Goal: Information Seeking & Learning: Learn about a topic

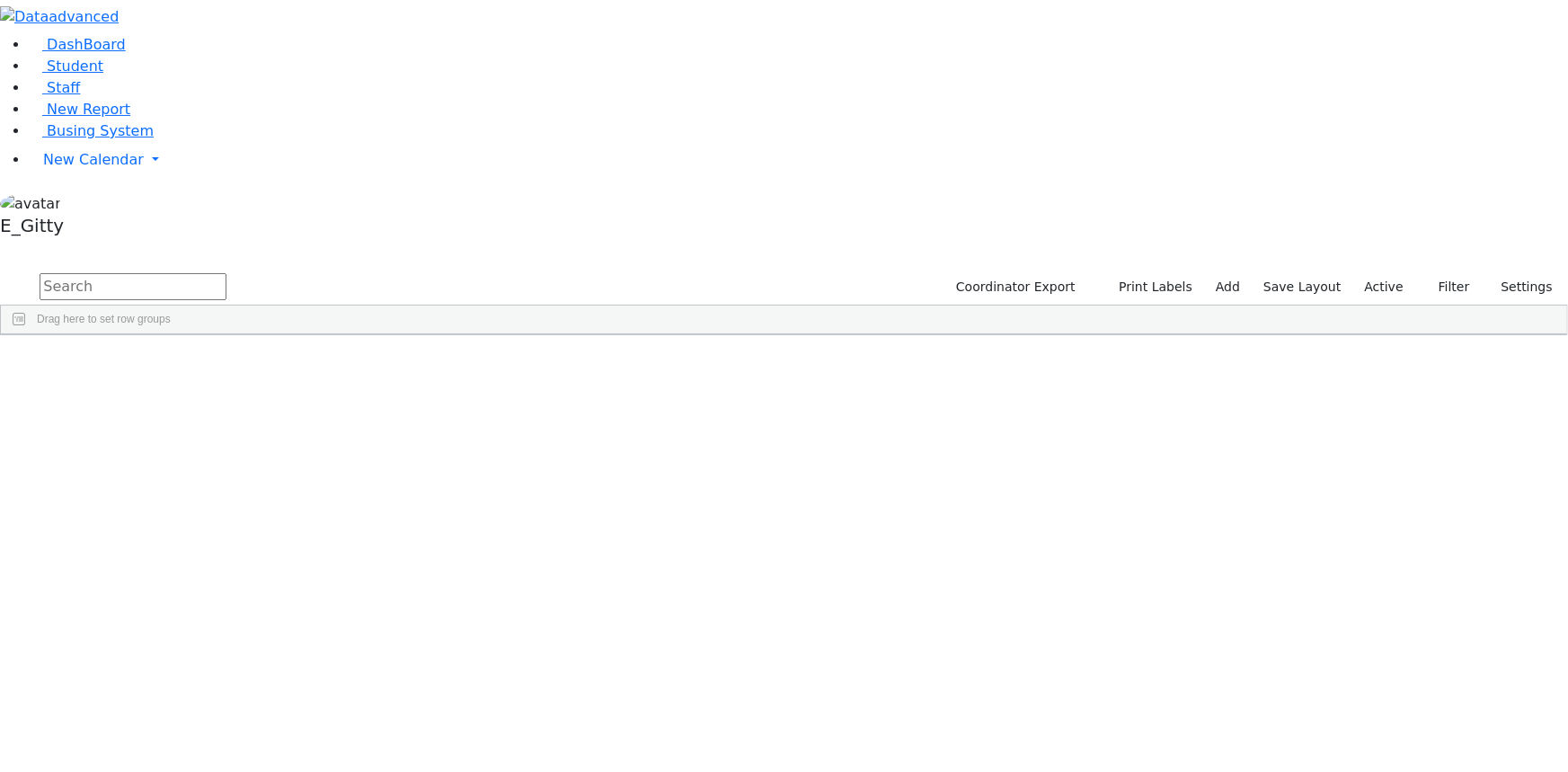
click at [227, 273] on input "text" at bounding box center [133, 286] width 187 height 27
click at [202, 460] on div "Katina" at bounding box center [149, 471] width 101 height 24
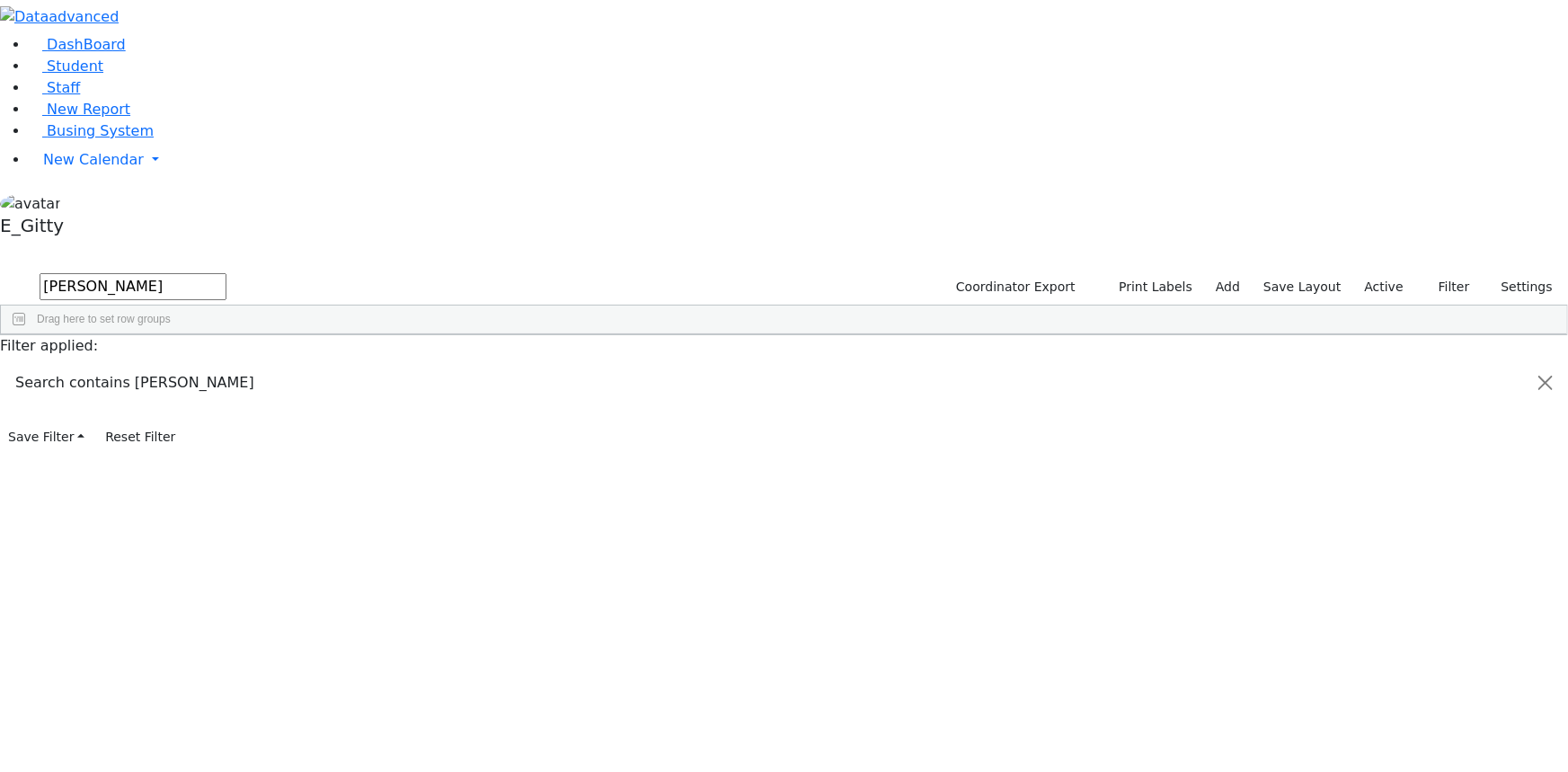
click at [202, 460] on div "Katina" at bounding box center [149, 471] width 101 height 24
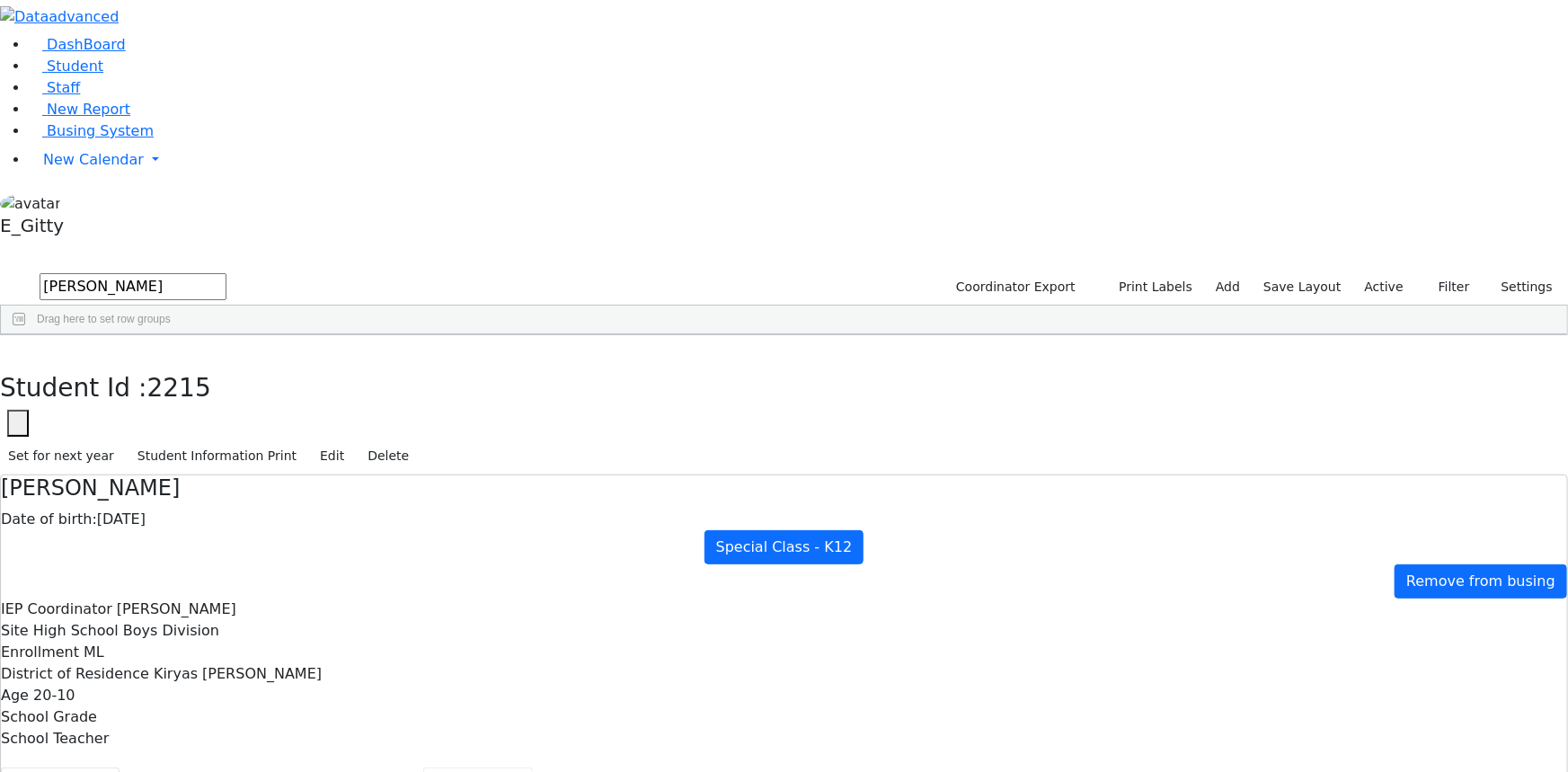
click at [423, 767] on button "Scheduling" at bounding box center [478, 785] width 110 height 38
click at [26, 335] on button "button" at bounding box center [13, 354] width 26 height 38
click at [227, 273] on input "shulem" at bounding box center [133, 286] width 187 height 27
type input "s"
type input "chum"
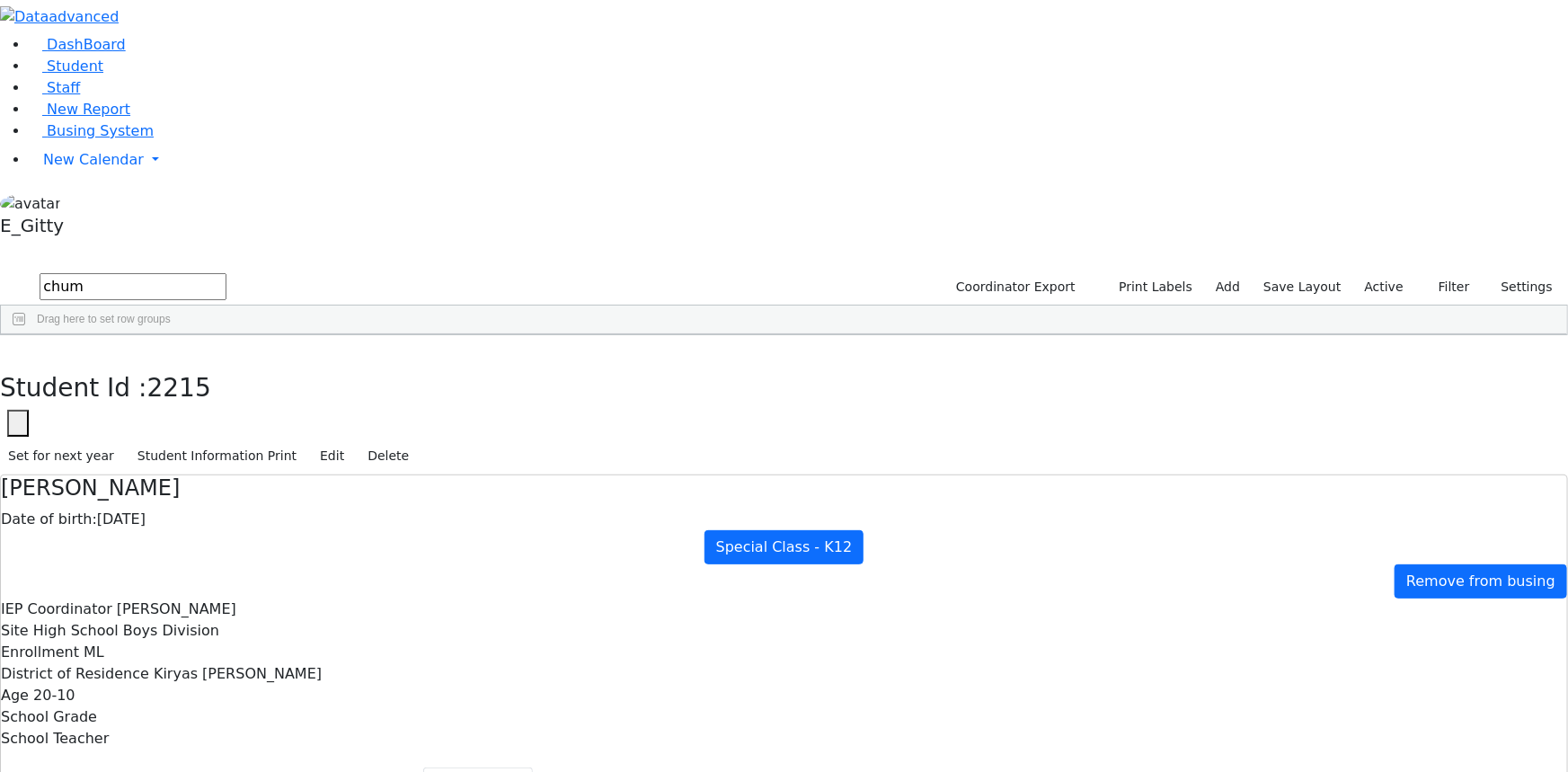
click at [206, 412] on div "Katina" at bounding box center [155, 423] width 101 height 24
drag, startPoint x: 392, startPoint y: 223, endPoint x: 404, endPoint y: 215, distance: 14.4
click at [206, 412] on div "Katina" at bounding box center [155, 423] width 101 height 24
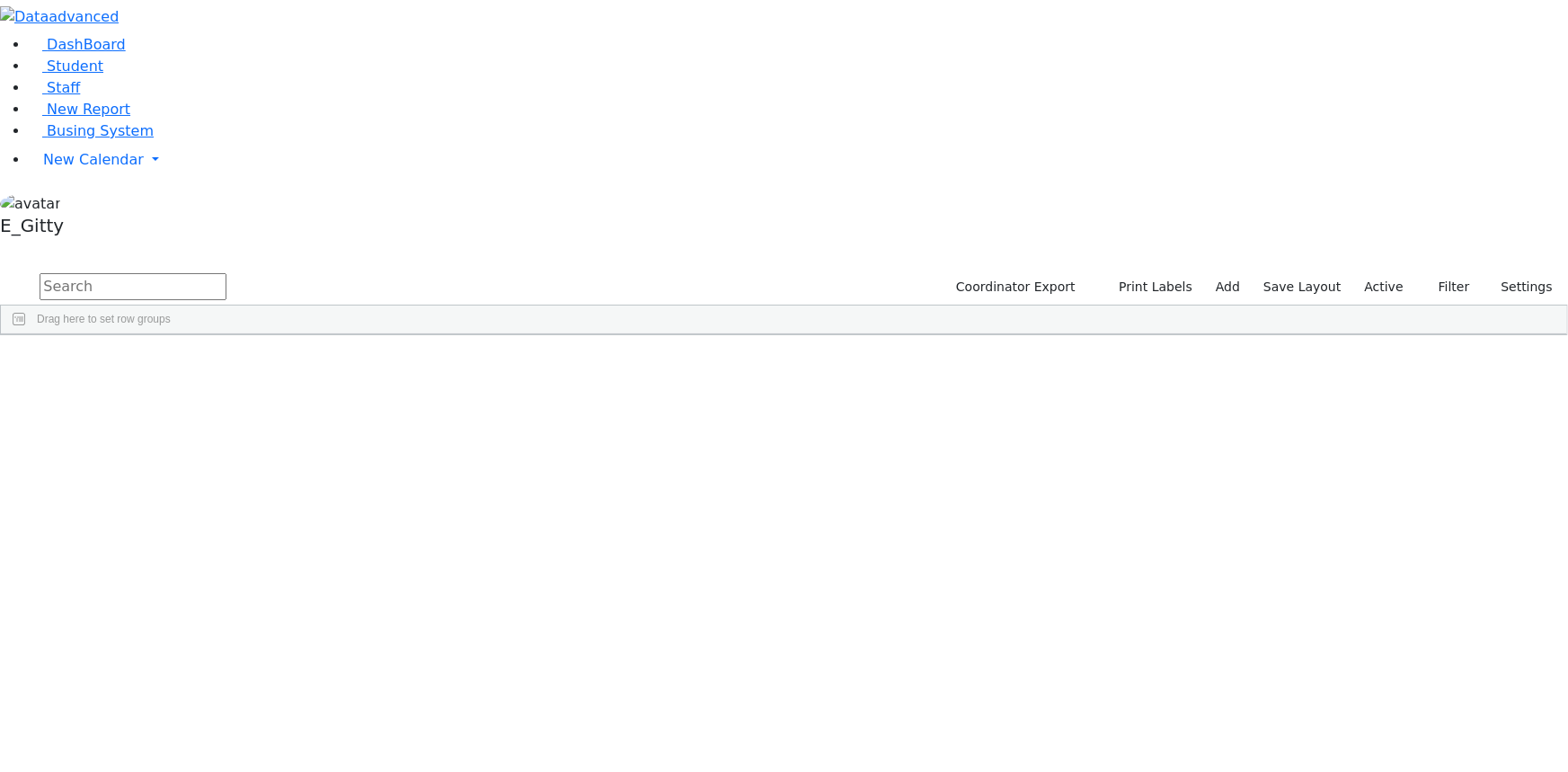
click at [227, 273] on input "text" at bounding box center [133, 286] width 187 height 27
type input "Yit"
click at [303, 653] on div "Yitel" at bounding box center [252, 665] width 101 height 24
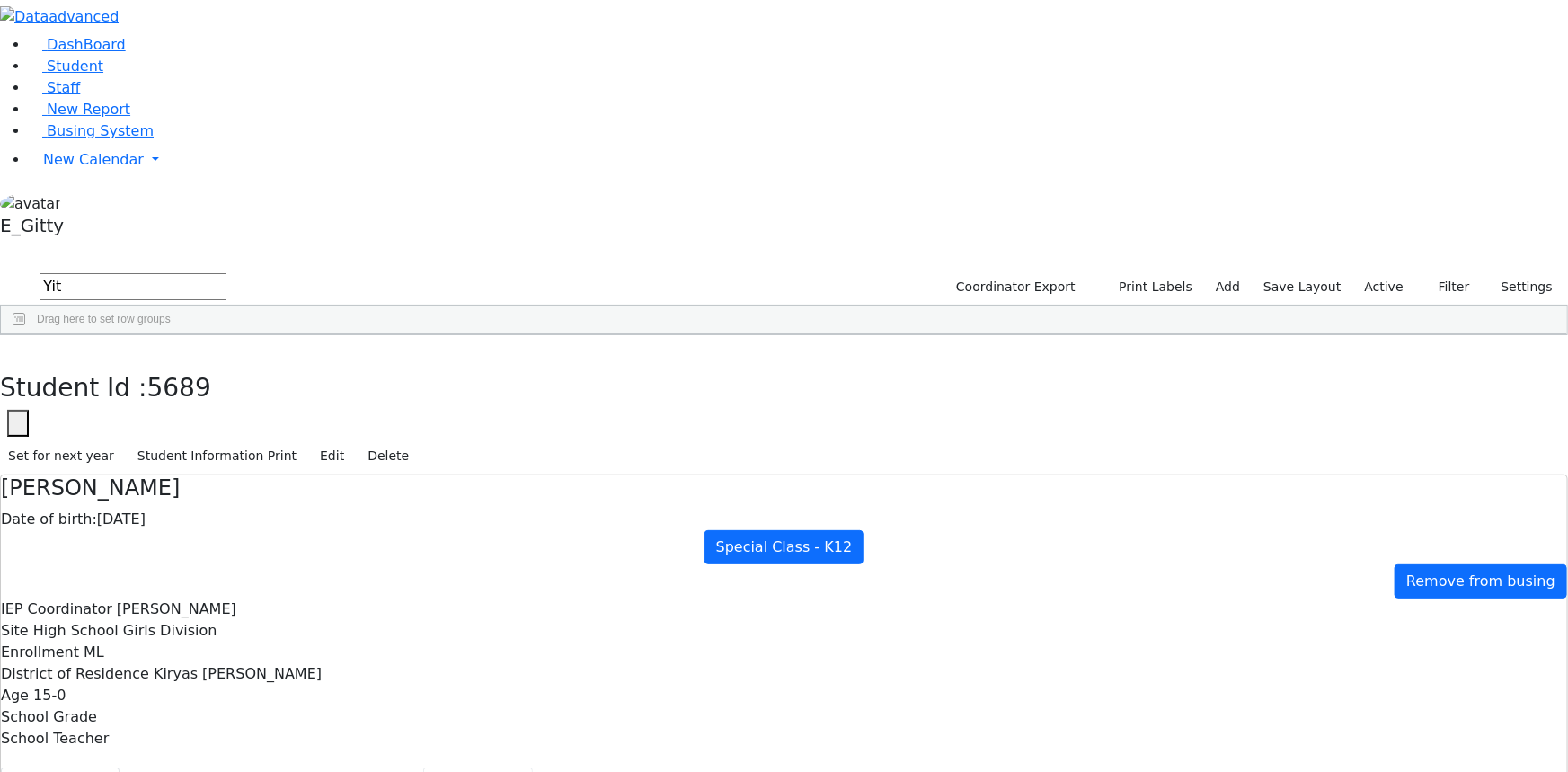
click at [423, 767] on button "Scheduling" at bounding box center [478, 785] width 110 height 38
click at [103, 74] on link "Student" at bounding box center [66, 67] width 74 height 17
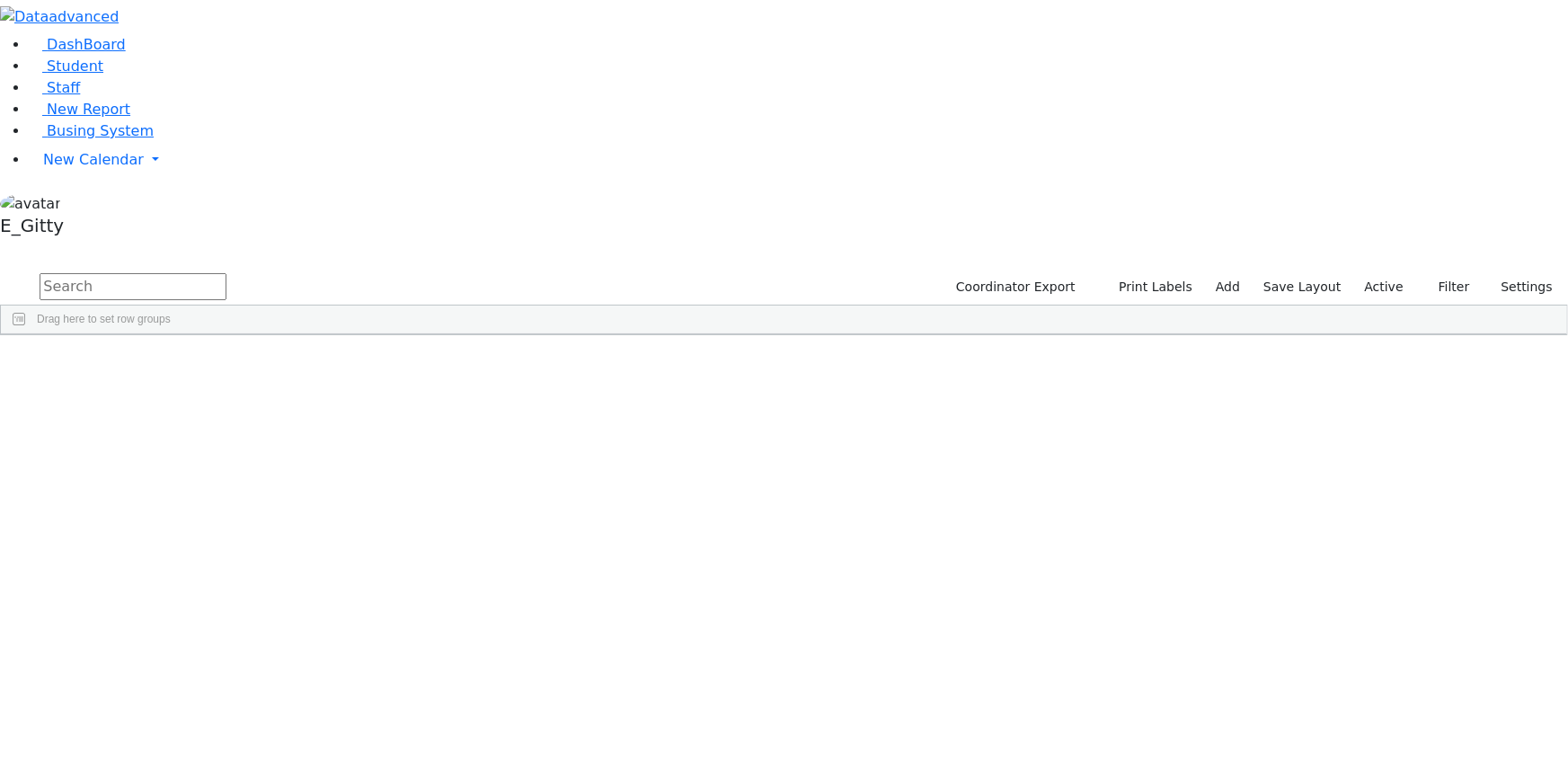
click at [227, 273] on input "text" at bounding box center [133, 286] width 187 height 27
click at [303, 363] on div "Zlaty" at bounding box center [252, 375] width 101 height 24
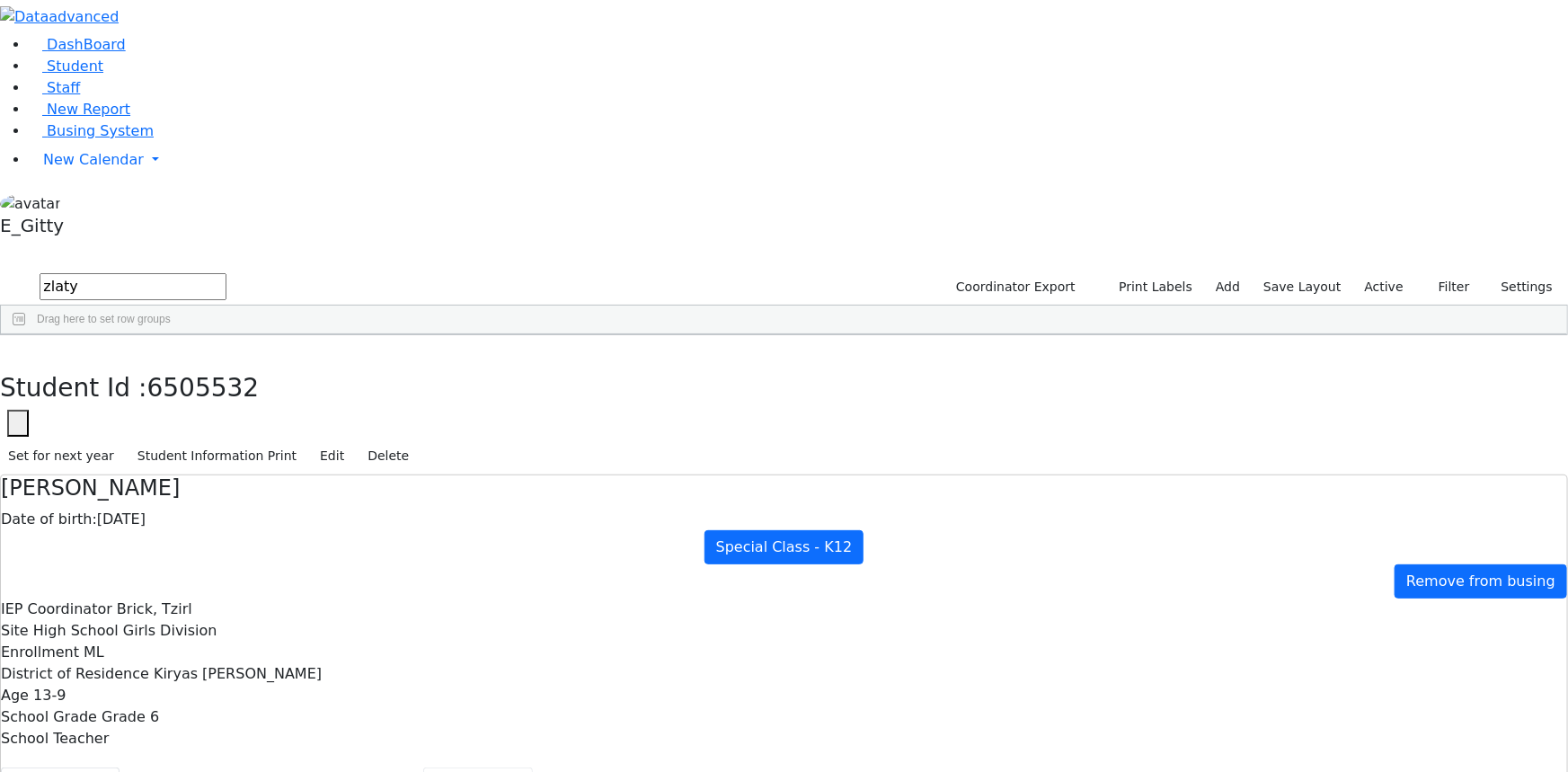
click at [457, 767] on button "Scheduling" at bounding box center [478, 785] width 110 height 38
click at [18, 349] on icon "button" at bounding box center [13, 354] width 10 height 11
click at [227, 273] on input "zlaty" at bounding box center [133, 286] width 187 height 27
type input "z"
type input "c"
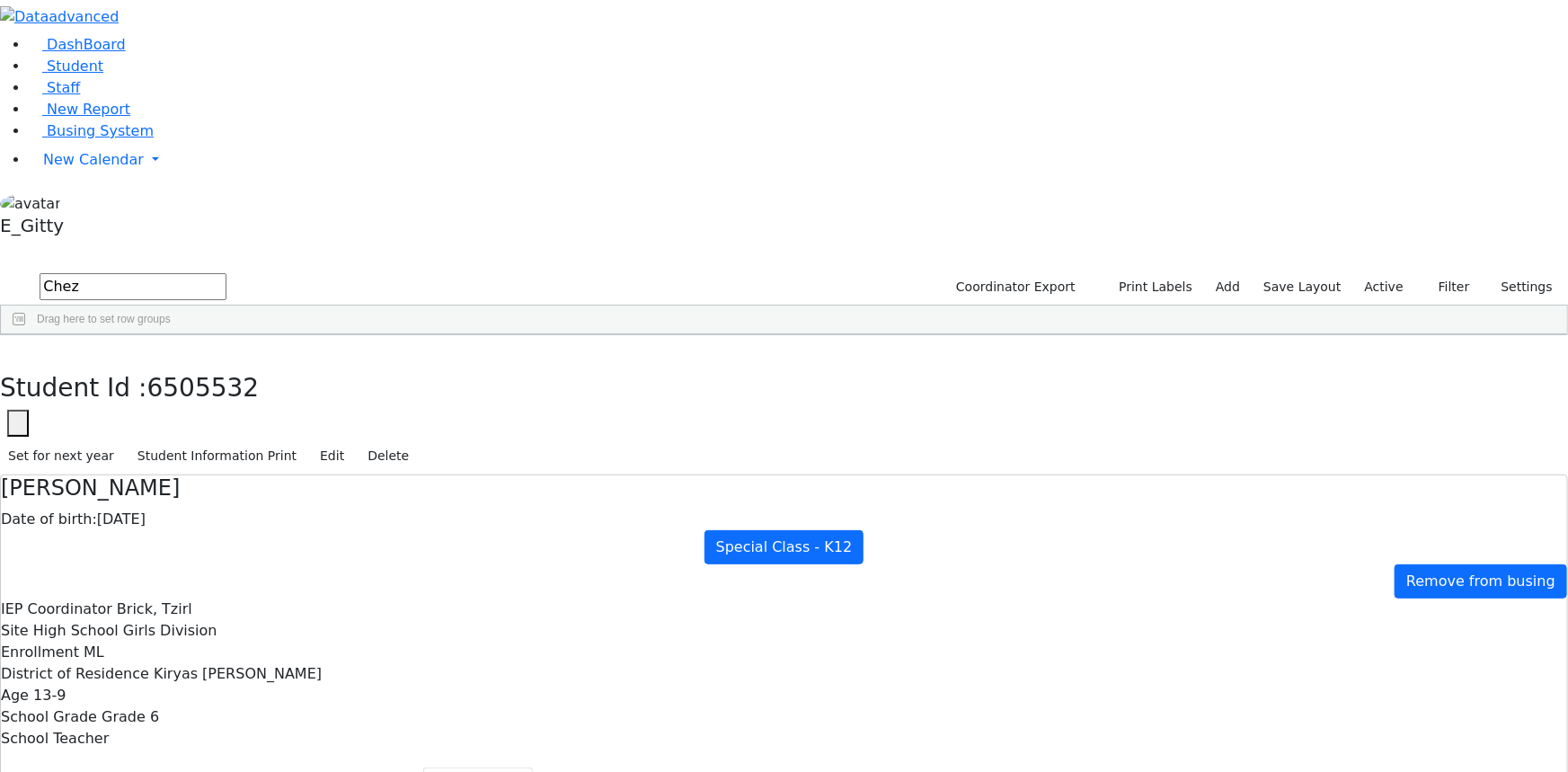
click at [227, 273] on input "Chez" at bounding box center [133, 286] width 187 height 27
type input "C"
type input "kati"
click at [309, 363] on div "Chaskiel" at bounding box center [257, 375] width 101 height 24
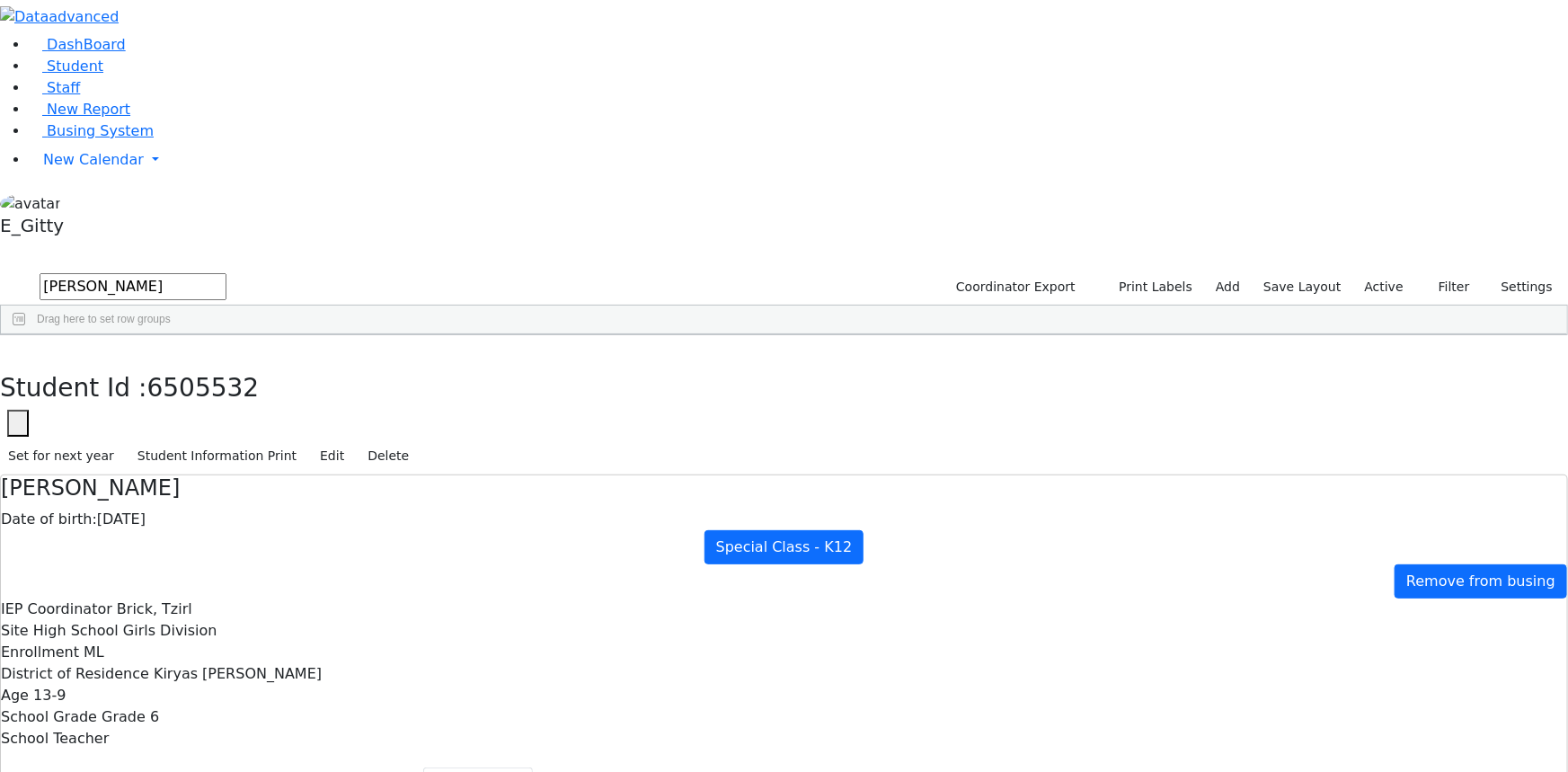
click at [309, 363] on div "Chaskiel" at bounding box center [257, 375] width 101 height 24
click at [193, 244] on aside "DashBoard Student Staff New Report Busing System" at bounding box center [784, 121] width 1568 height 244
click at [18, 349] on icon "button" at bounding box center [13, 354] width 10 height 11
click at [70, 139] on span "Busing System" at bounding box center [99, 131] width 107 height 17
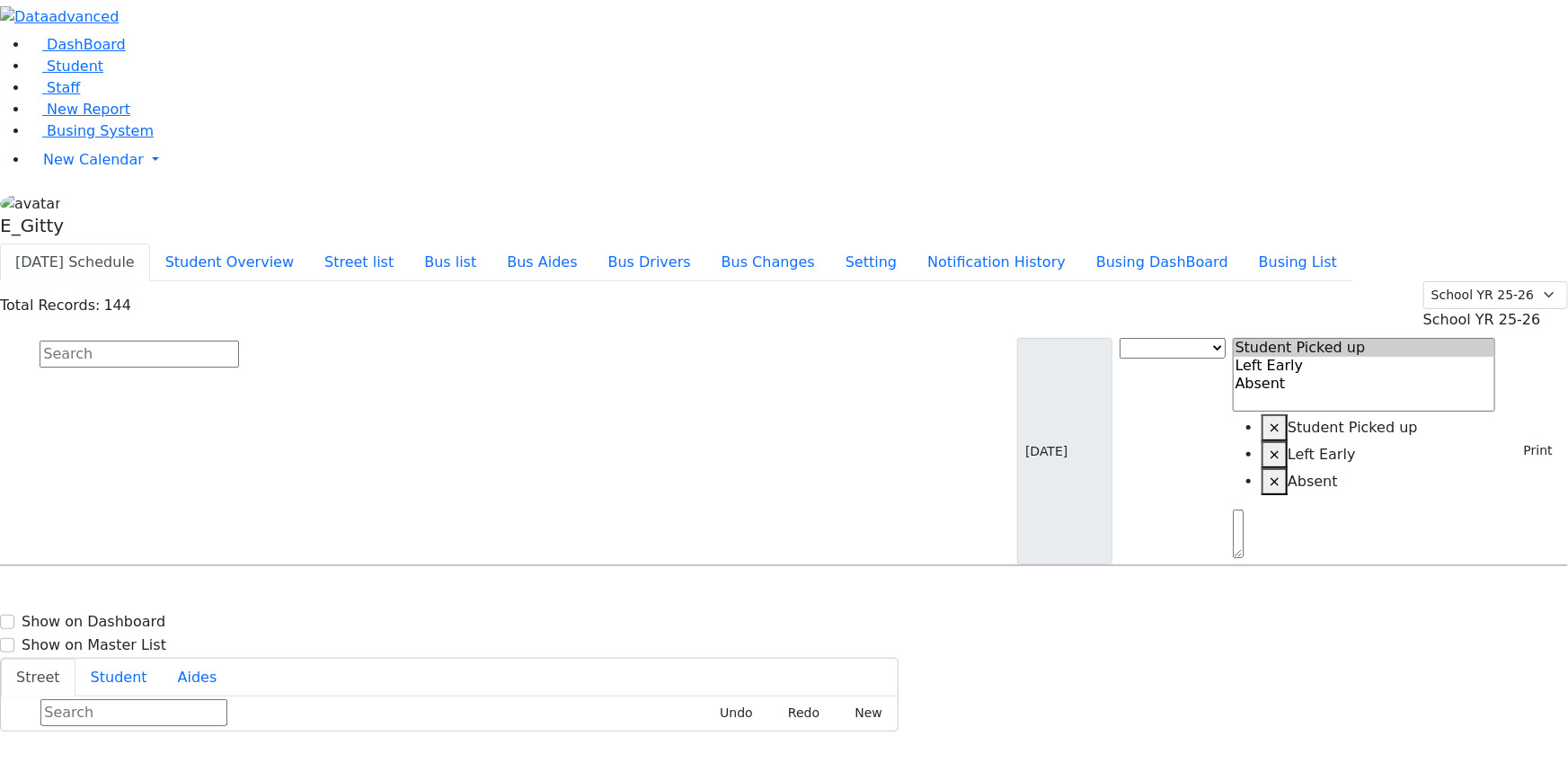
click at [592, 244] on li "Bus Aides" at bounding box center [542, 262] width 100 height 37
click at [592, 244] on button "Bus Aides" at bounding box center [542, 262] width 100 height 38
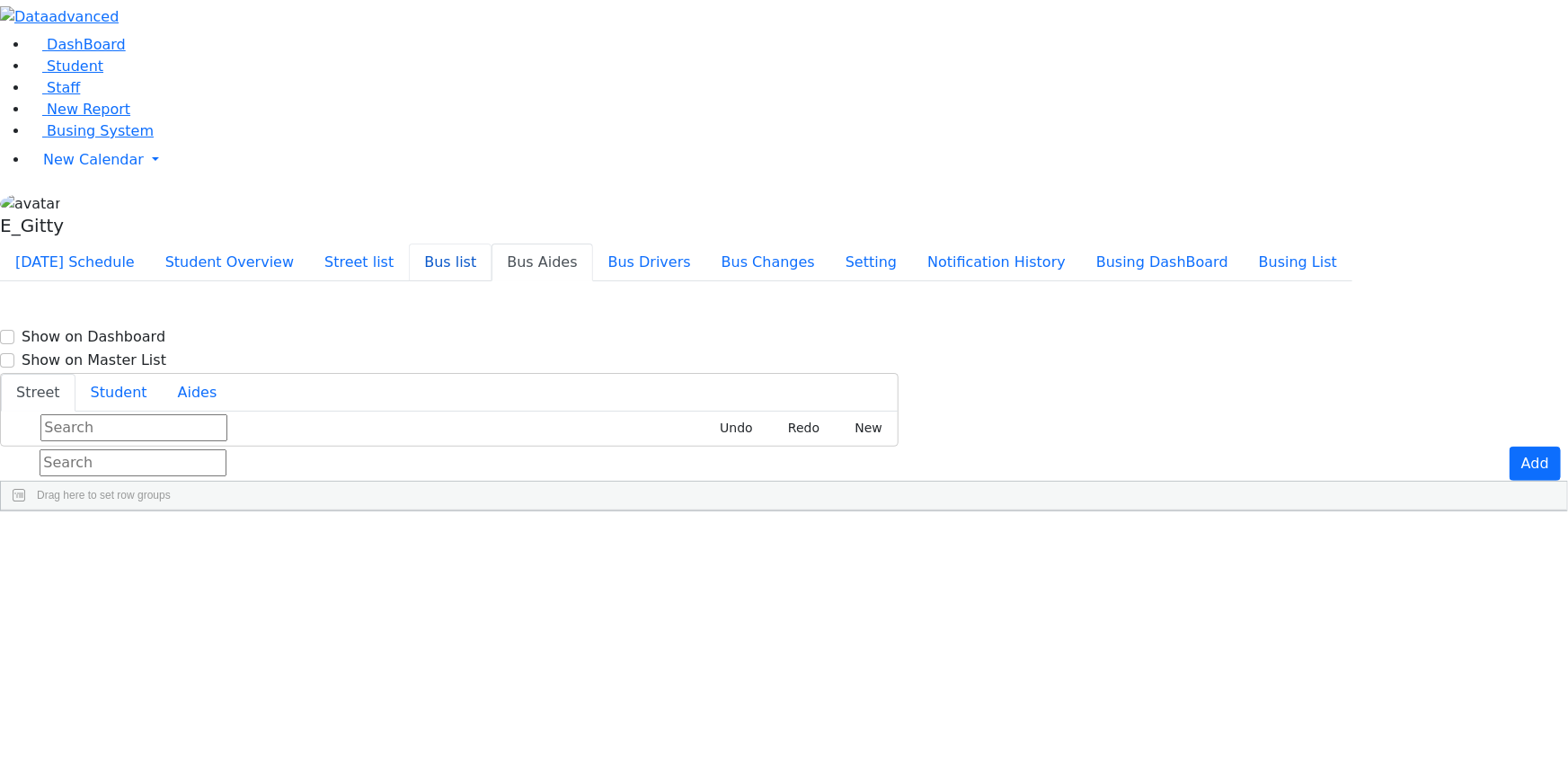
click at [492, 244] on button "Bus list" at bounding box center [450, 262] width 83 height 38
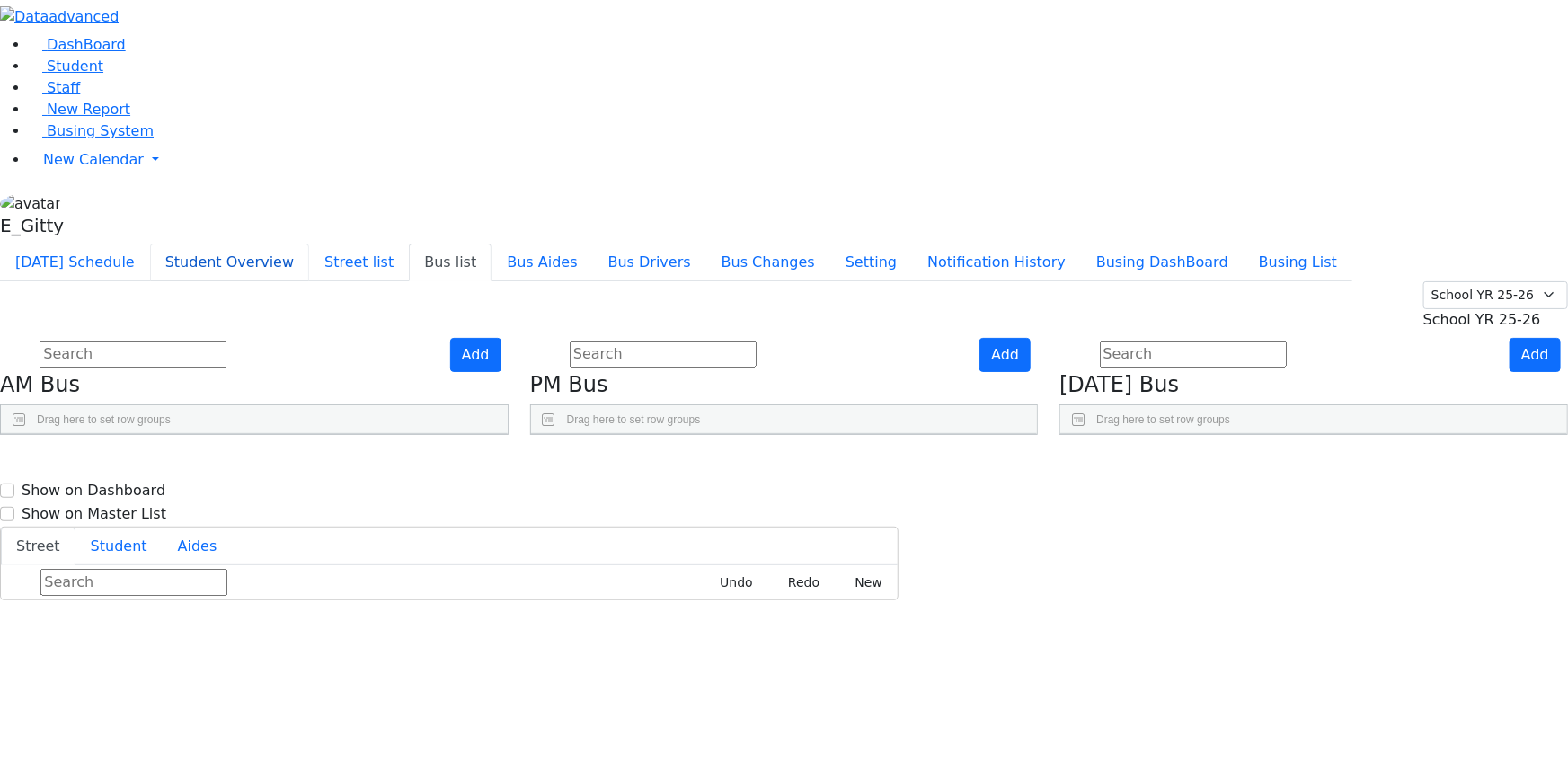
click at [310, 244] on button "Student Overview" at bounding box center [230, 262] width 159 height 38
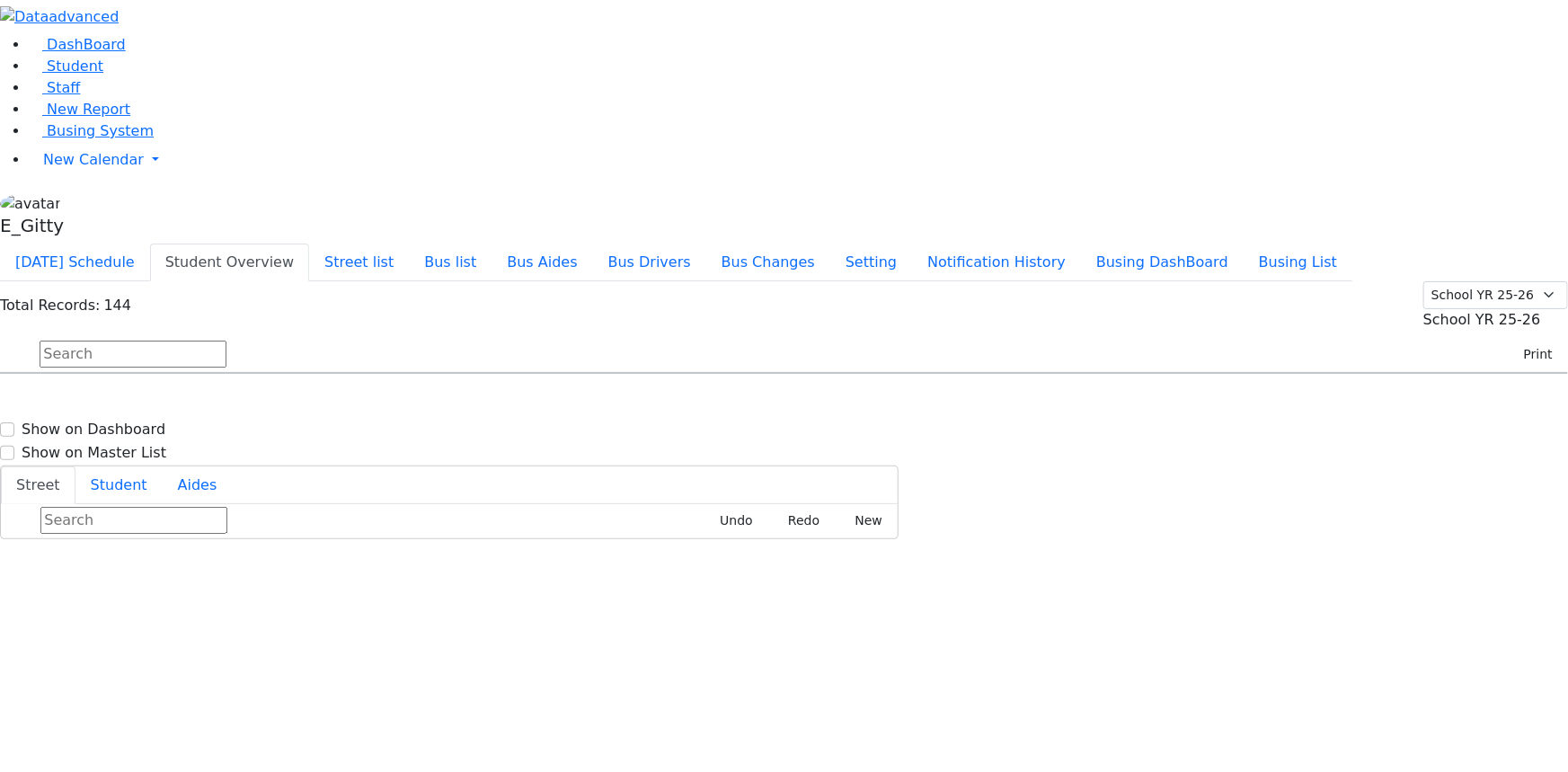
scroll to position [2695, 0]
click at [492, 244] on button "Bus list" at bounding box center [450, 262] width 83 height 38
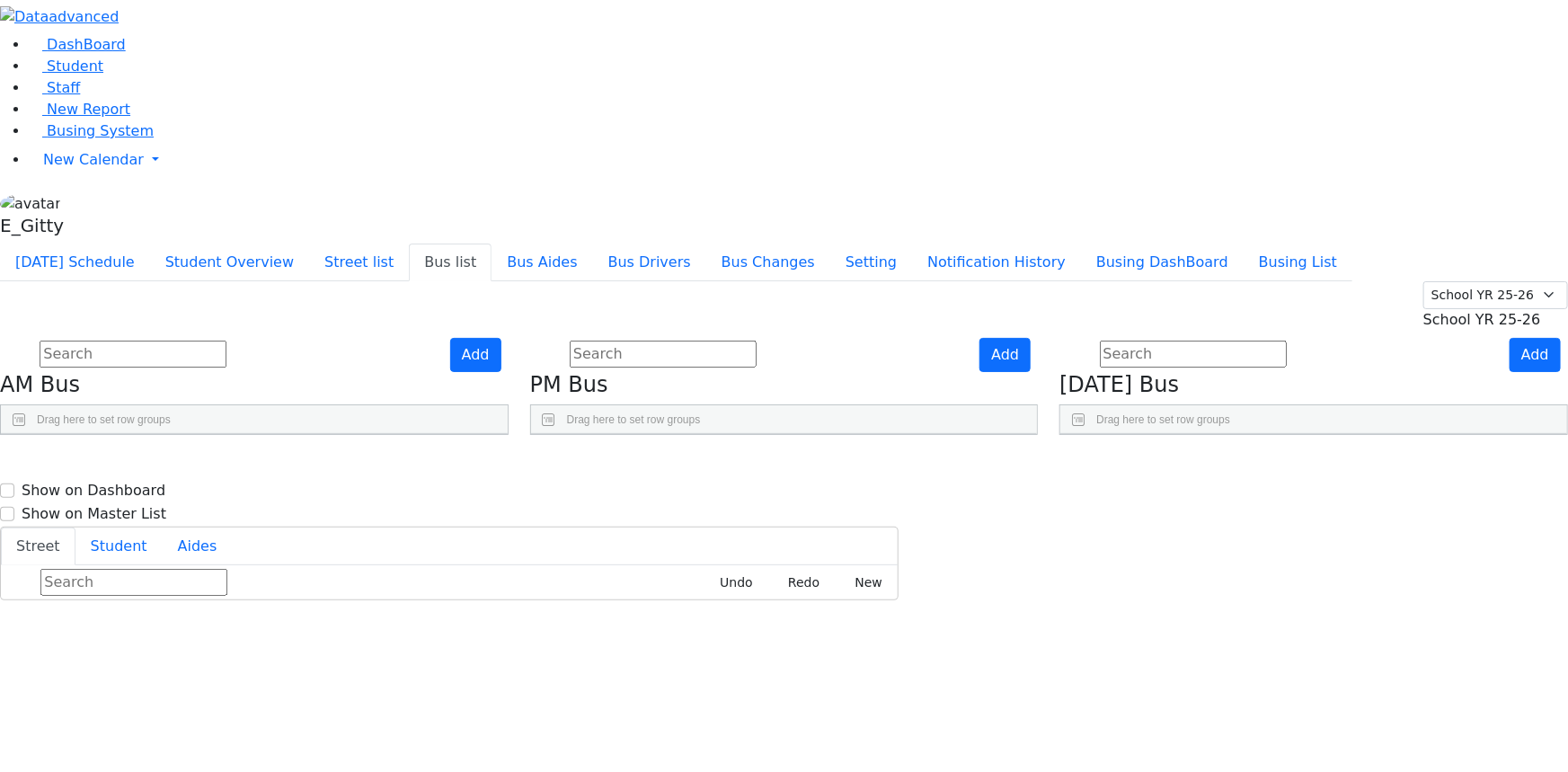
click at [260, 548] on span "Chana Baila Steinberg," at bounding box center [160, 557] width 202 height 18
click at [162, 244] on aside "DashBoard Student Staff New Report Busing System" at bounding box center [784, 121] width 1568 height 244
drag, startPoint x: 412, startPoint y: 250, endPoint x: 466, endPoint y: 265, distance: 56.0
click at [466, 434] on div "BusNumber Aides KJ-1" at bounding box center [255, 434] width 507 height 0
click at [63, 77] on li "Student" at bounding box center [798, 67] width 1539 height 21
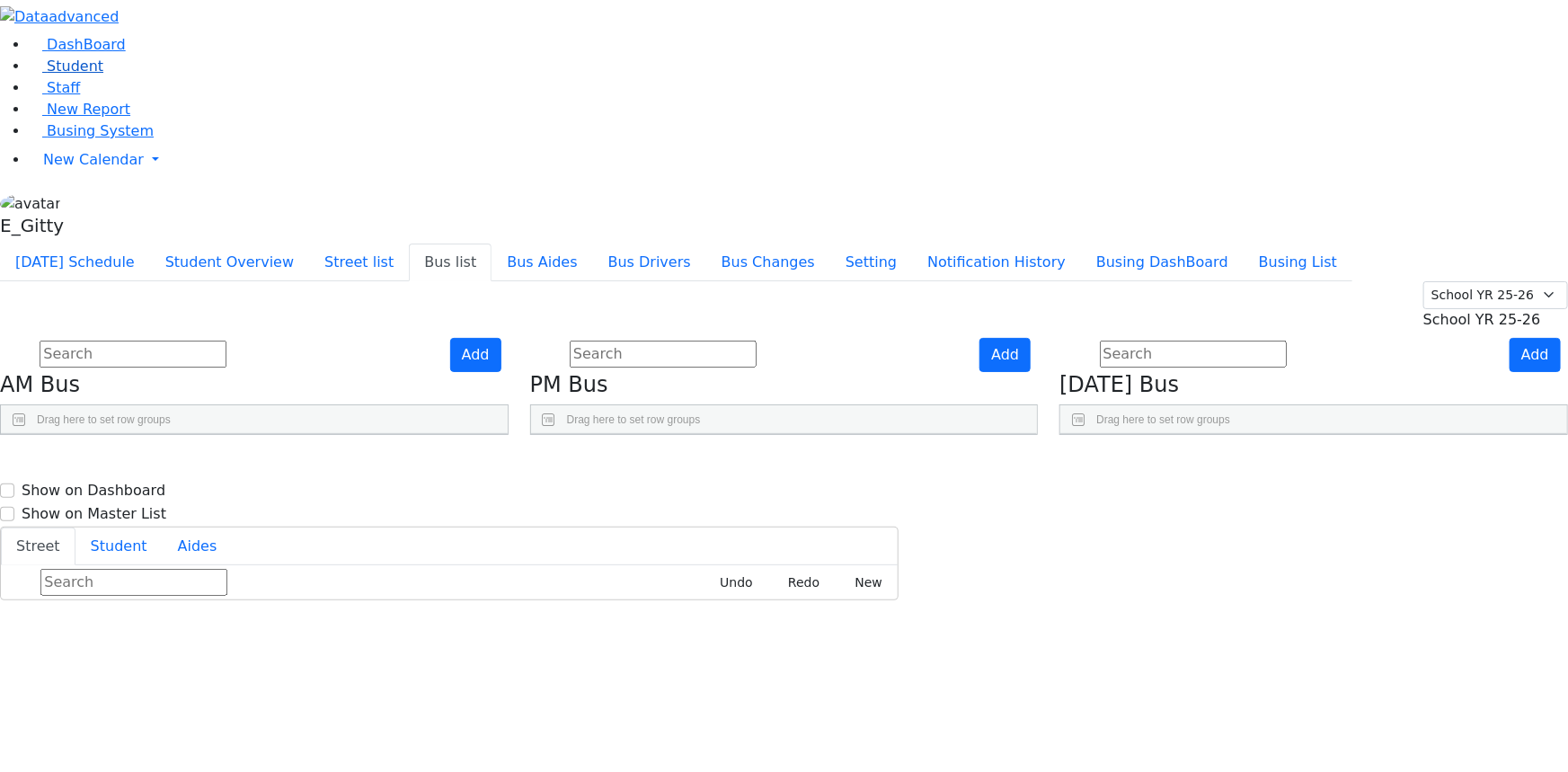
click at [65, 74] on span "Student" at bounding box center [74, 67] width 57 height 17
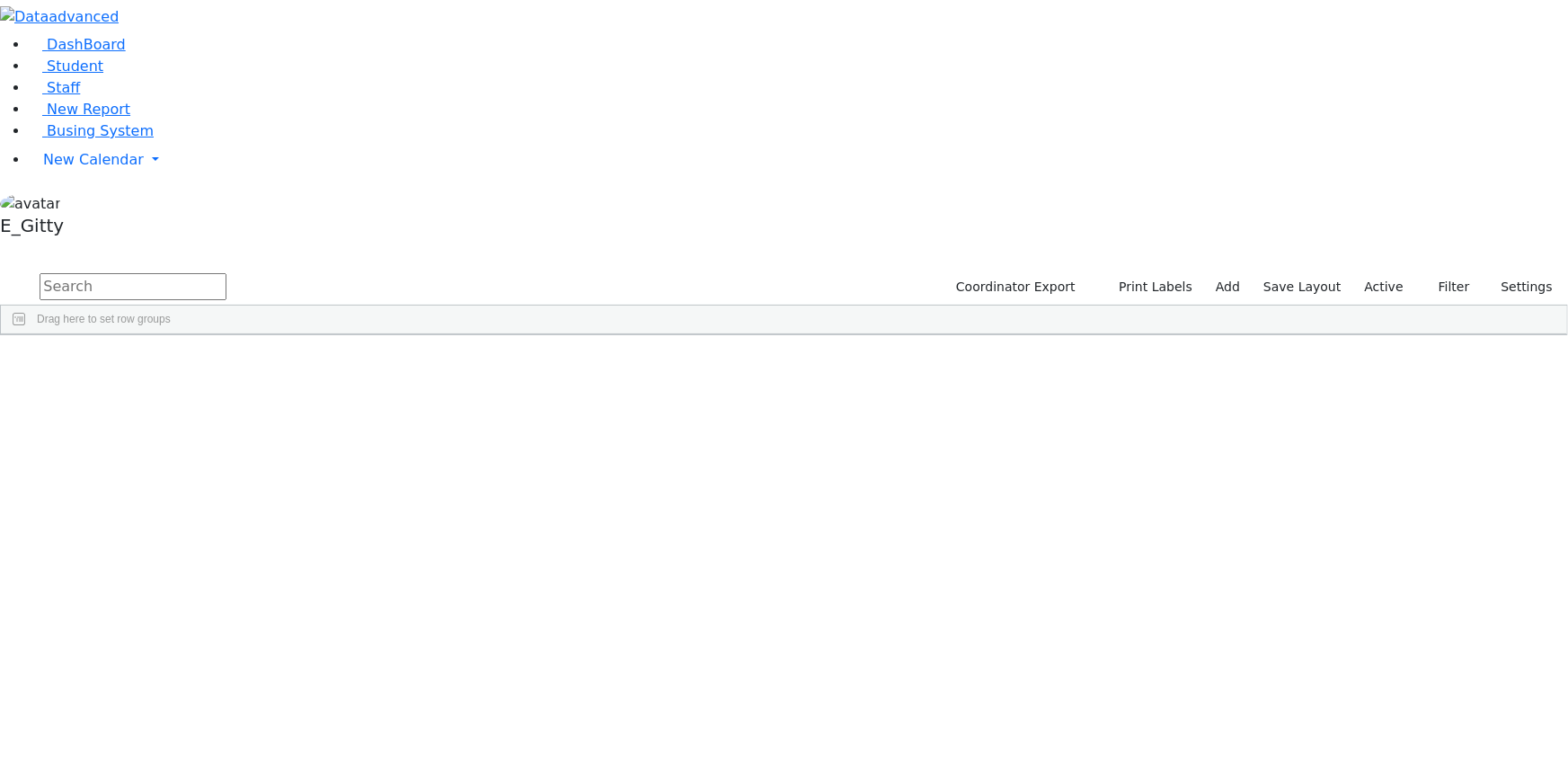
click at [227, 273] on input "text" at bounding box center [133, 286] width 187 height 27
click at [128, 139] on link "Busing System" at bounding box center [92, 131] width 125 height 17
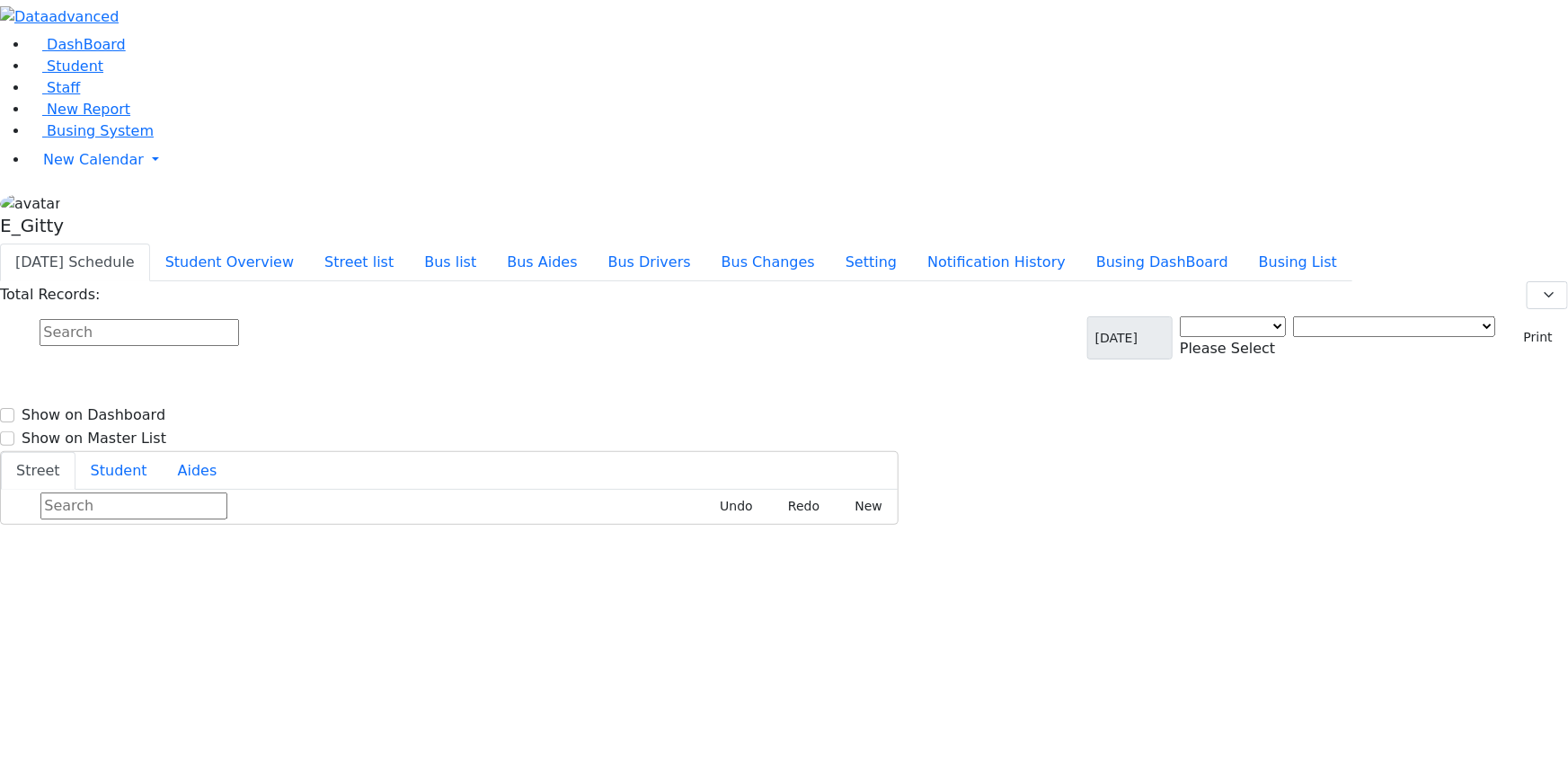
select select "3"
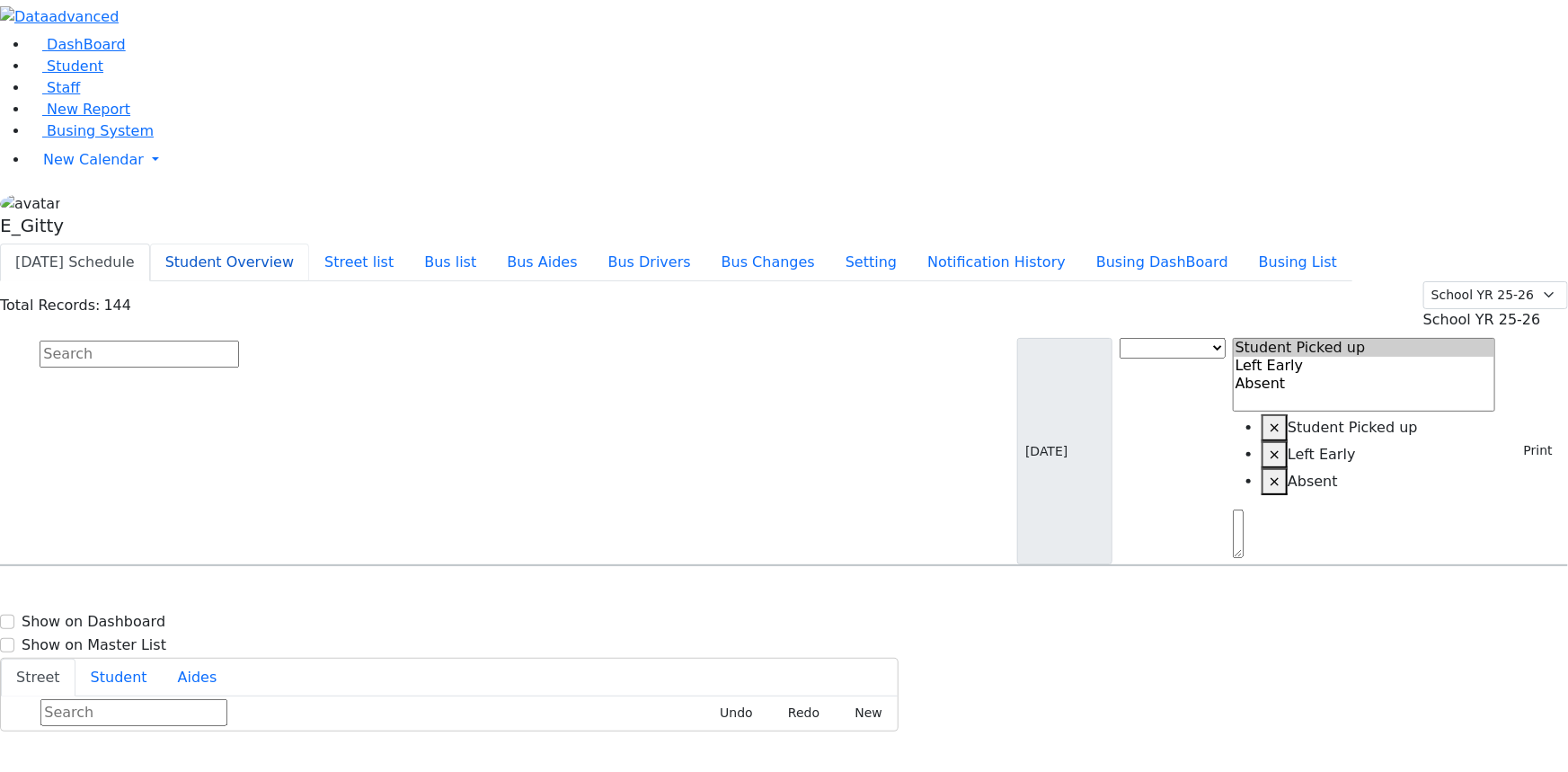
click at [310, 244] on button "Student Overview" at bounding box center [230, 262] width 159 height 38
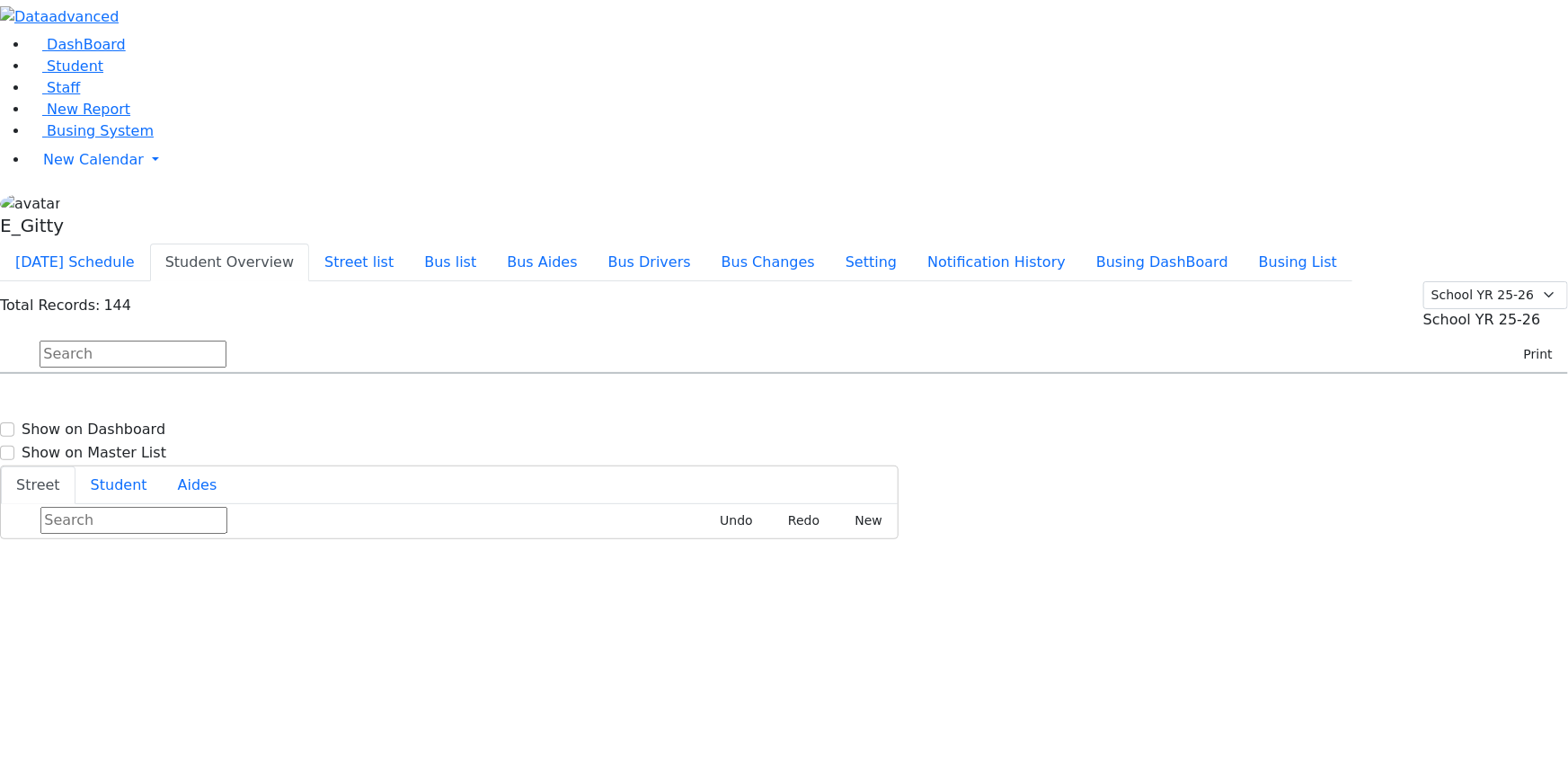
drag, startPoint x: 137, startPoint y: 727, endPoint x: 137, endPoint y: 793, distance: 66.0
click at [137, 539] on html "Print Schedule Options Show Birthday Show Time Interval Show School Grad Pdf" at bounding box center [784, 269] width 1568 height 539
type input "[PERSON_NAME]"
click at [492, 244] on button "Bus list" at bounding box center [450, 262] width 83 height 38
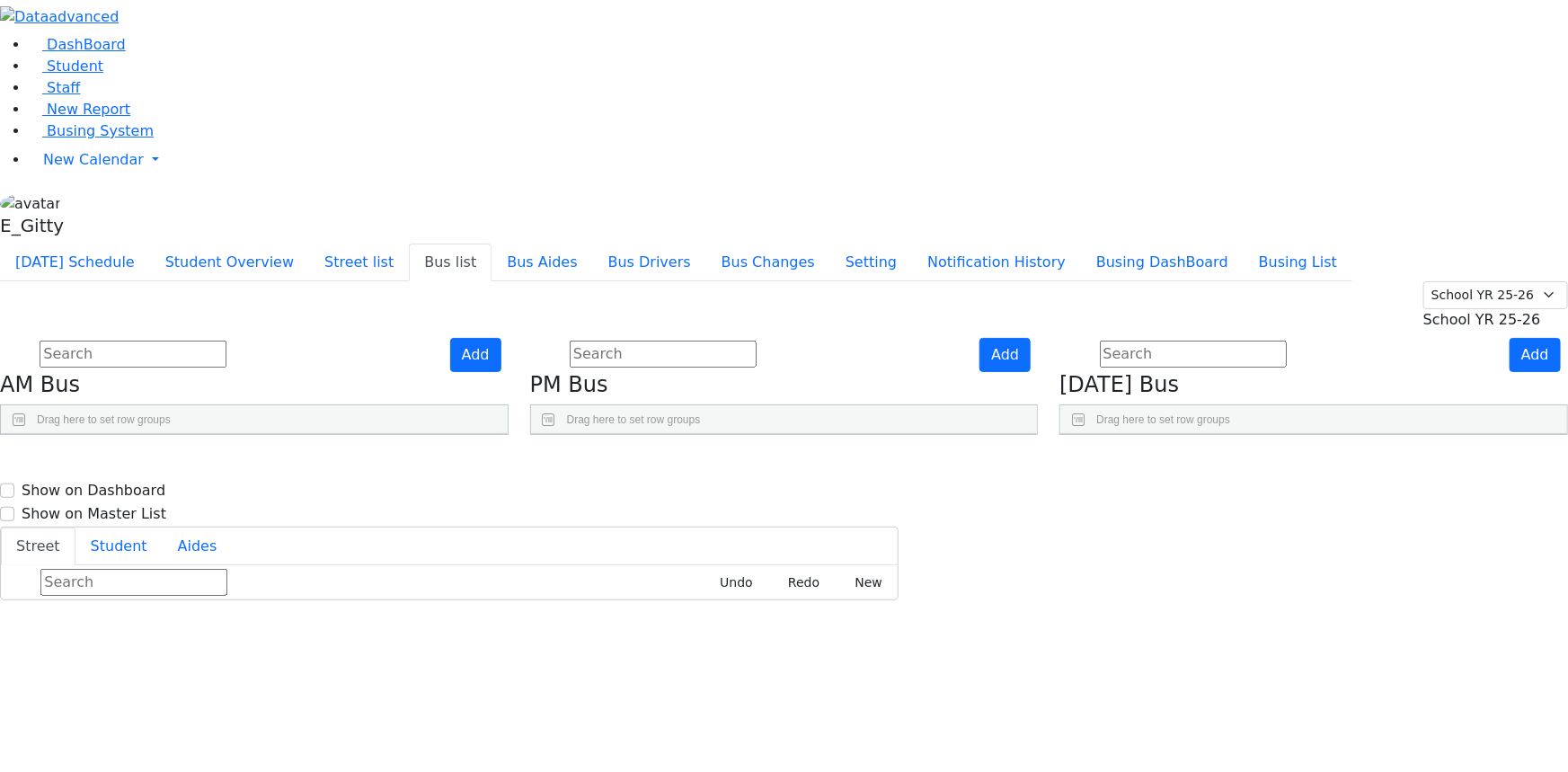
click at [409, 244] on button "Bus list" at bounding box center [450, 262] width 83 height 38
drag, startPoint x: 394, startPoint y: 252, endPoint x: 461, endPoint y: 262, distance: 67.7
click at [461, 434] on div "BusNumber Aides KJ-1" at bounding box center [255, 434] width 507 height 0
drag, startPoint x: 850, startPoint y: 244, endPoint x: 918, endPoint y: 253, distance: 68.6
click at [786, 463] on div at bounding box center [782, 476] width 7 height 27
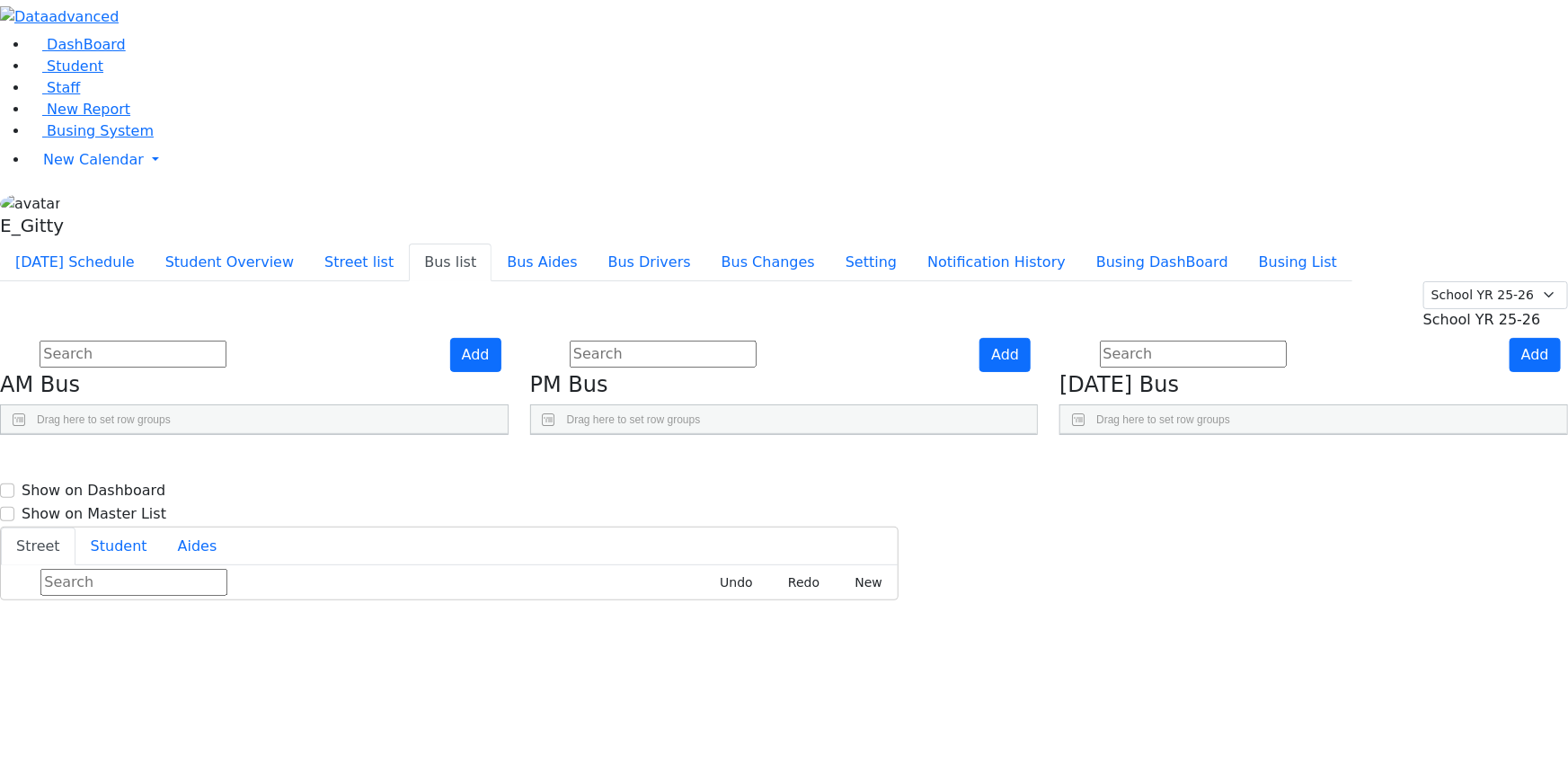
scroll to position [243, 0]
click at [150, 139] on link "Busing System" at bounding box center [92, 131] width 125 height 17
